Goal: Task Accomplishment & Management: Use online tool/utility

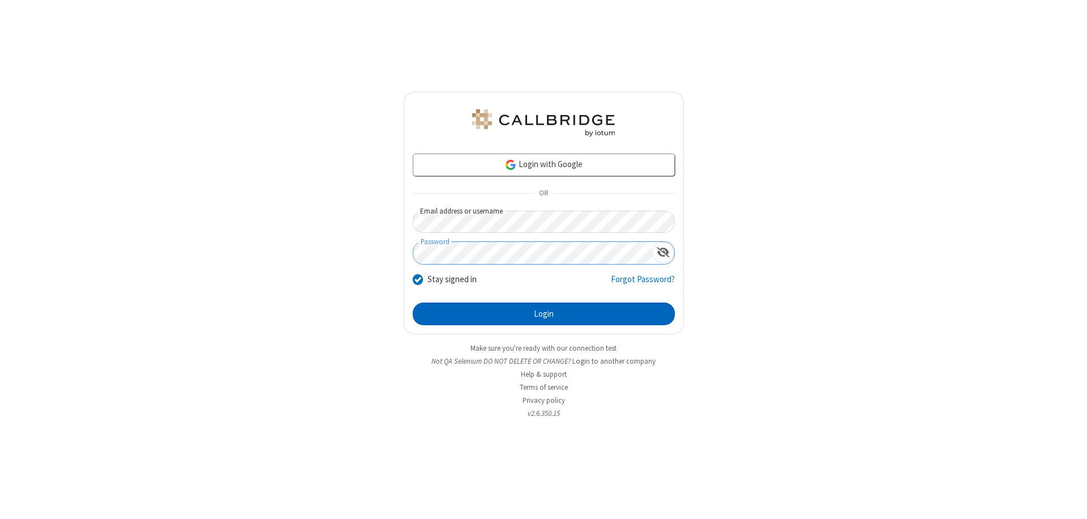
click at [544, 314] on button "Login" at bounding box center [544, 313] width 262 height 23
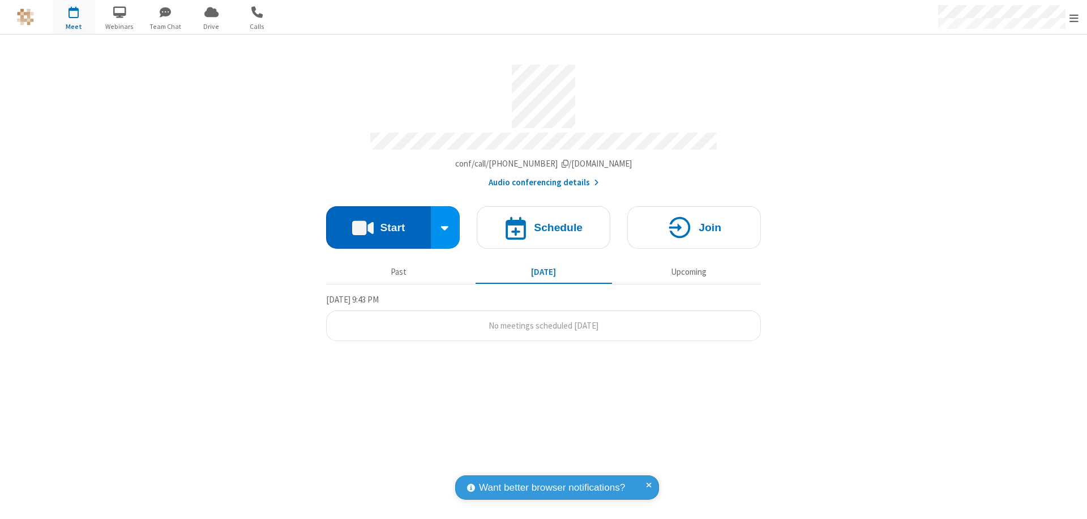
click at [378, 222] on button "Start" at bounding box center [378, 227] width 105 height 42
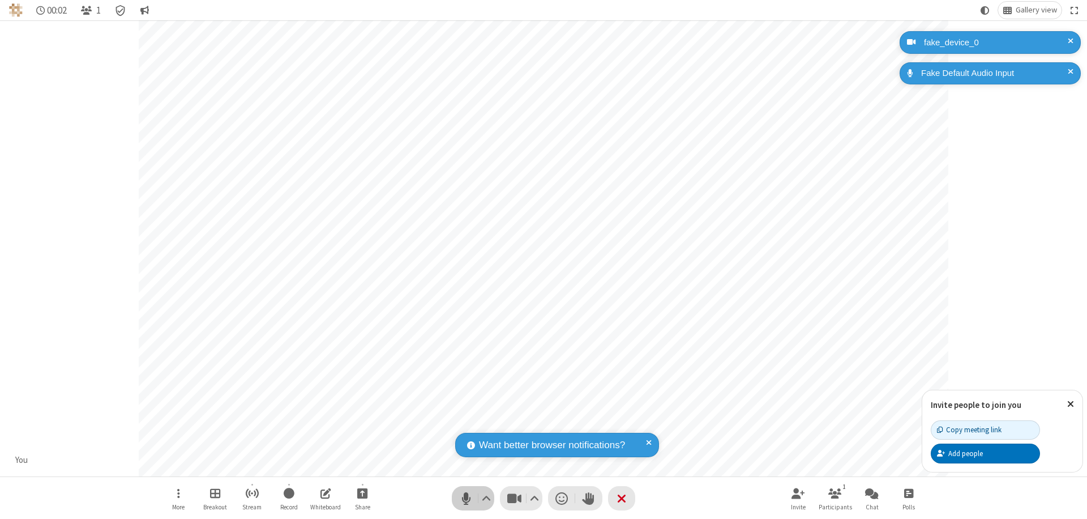
click at [466, 498] on span "Mute (⌘+Shift+A)" at bounding box center [466, 498] width 17 height 16
click at [466, 498] on span "Unmute (⌘+Shift+A)" at bounding box center [466, 498] width 17 height 16
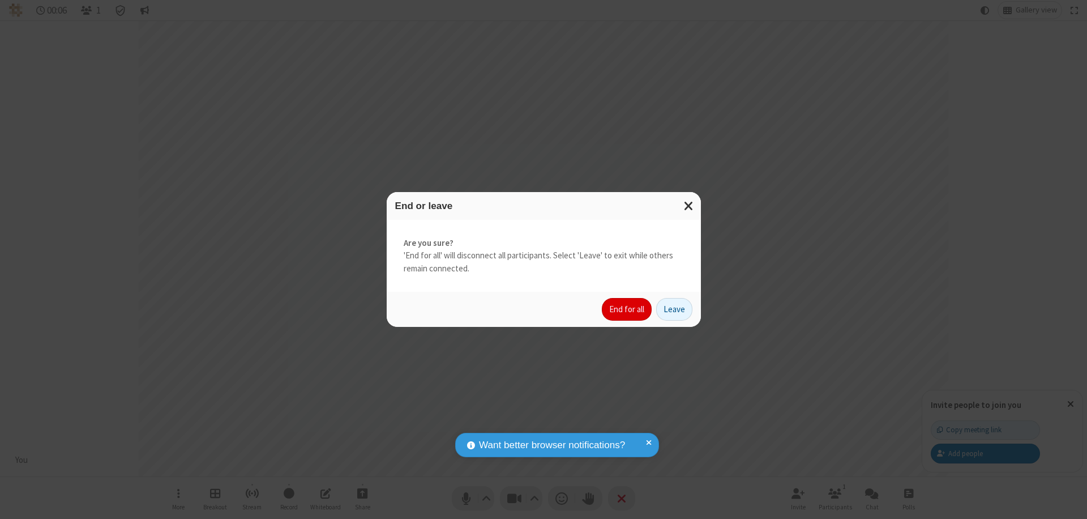
click at [627, 309] on button "End for all" at bounding box center [627, 309] width 50 height 23
